Goal: Task Accomplishment & Management: Complete application form

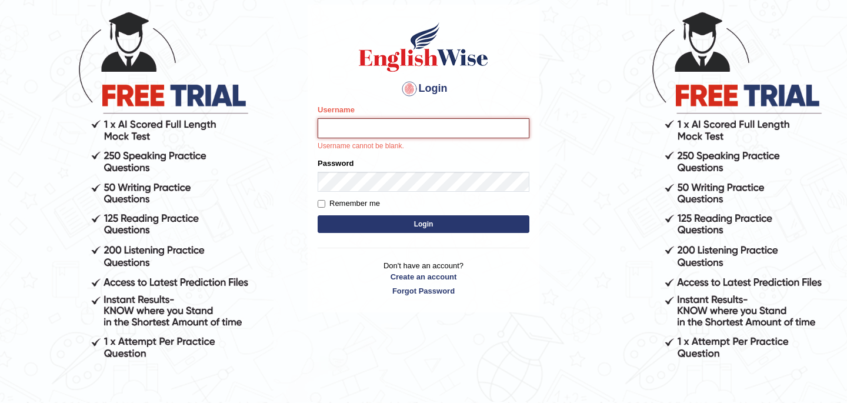
scroll to position [106, 0]
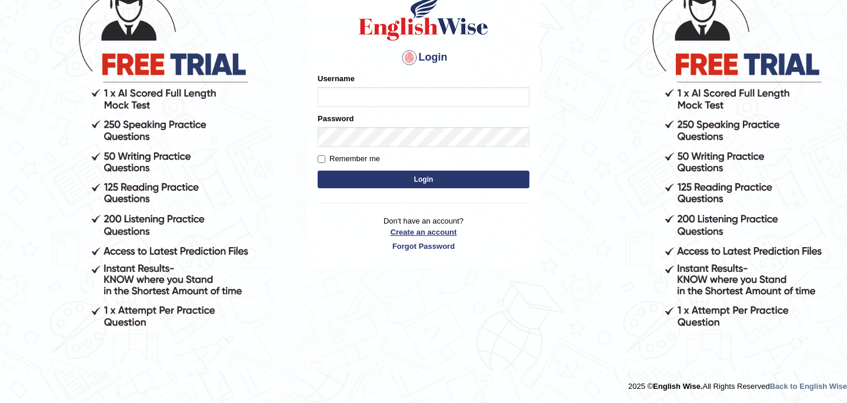
click at [412, 235] on link "Create an account" at bounding box center [424, 231] width 212 height 11
